Goal: Connect with others

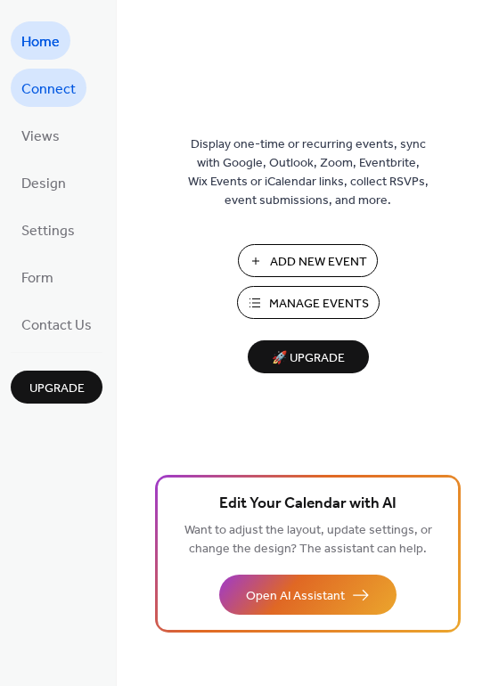
click at [70, 83] on span "Connect" at bounding box center [48, 90] width 54 height 28
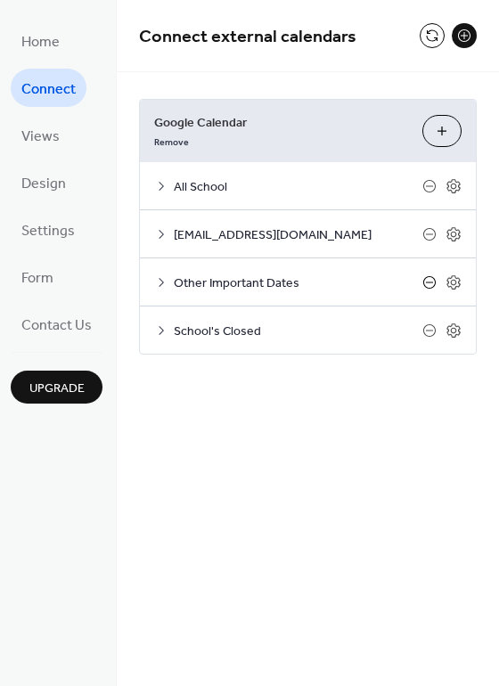
click at [432, 282] on icon at bounding box center [429, 282] width 14 height 14
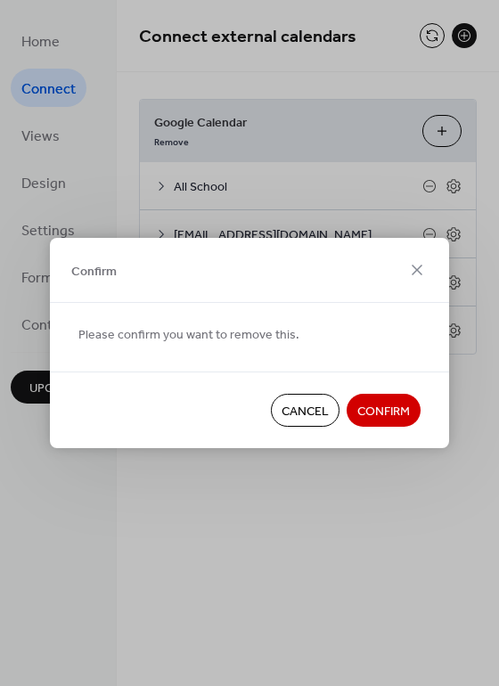
click at [385, 413] on span "Confirm" at bounding box center [383, 412] width 53 height 19
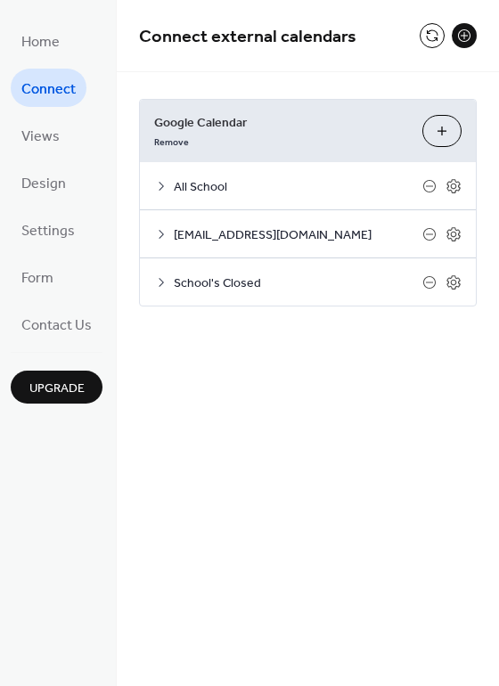
click at [462, 231] on div "tt@montessoriacademies.com" at bounding box center [308, 233] width 336 height 47
click at [454, 237] on icon at bounding box center [453, 234] width 16 height 16
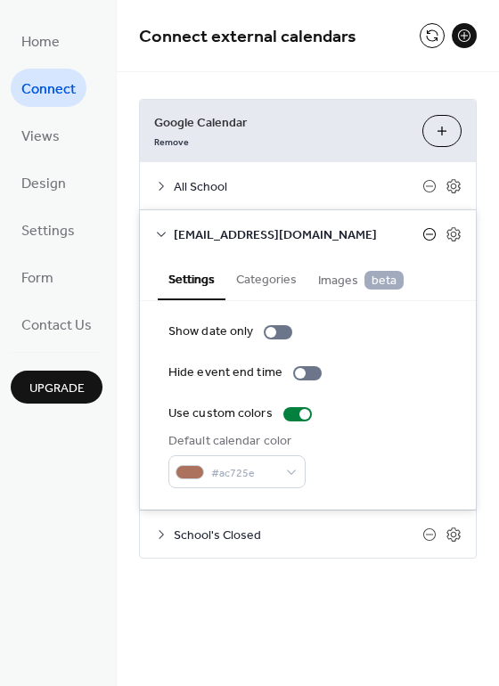
click at [430, 233] on icon at bounding box center [429, 233] width 7 height 1
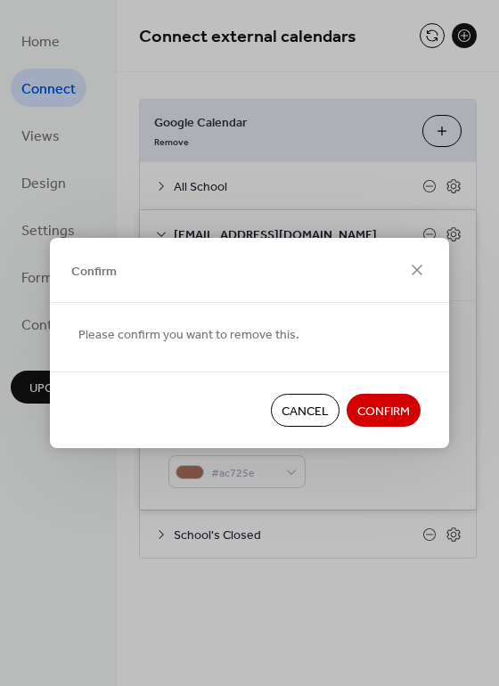
click at [381, 412] on span "Confirm" at bounding box center [383, 412] width 53 height 19
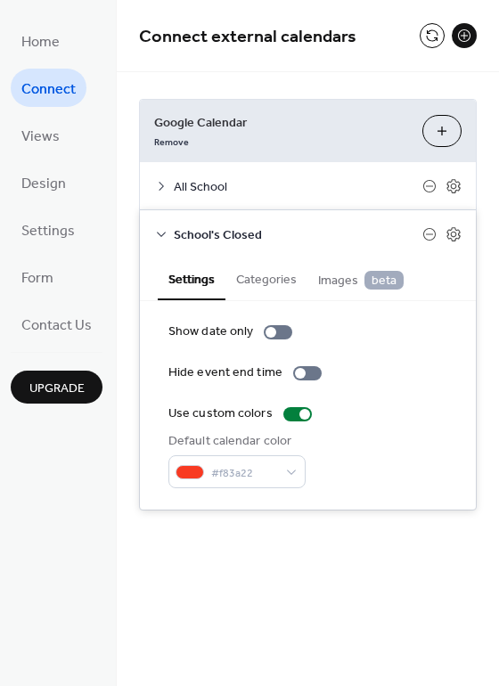
click at [158, 234] on icon at bounding box center [161, 234] width 14 height 14
